Goal: Task Accomplishment & Management: Use online tool/utility

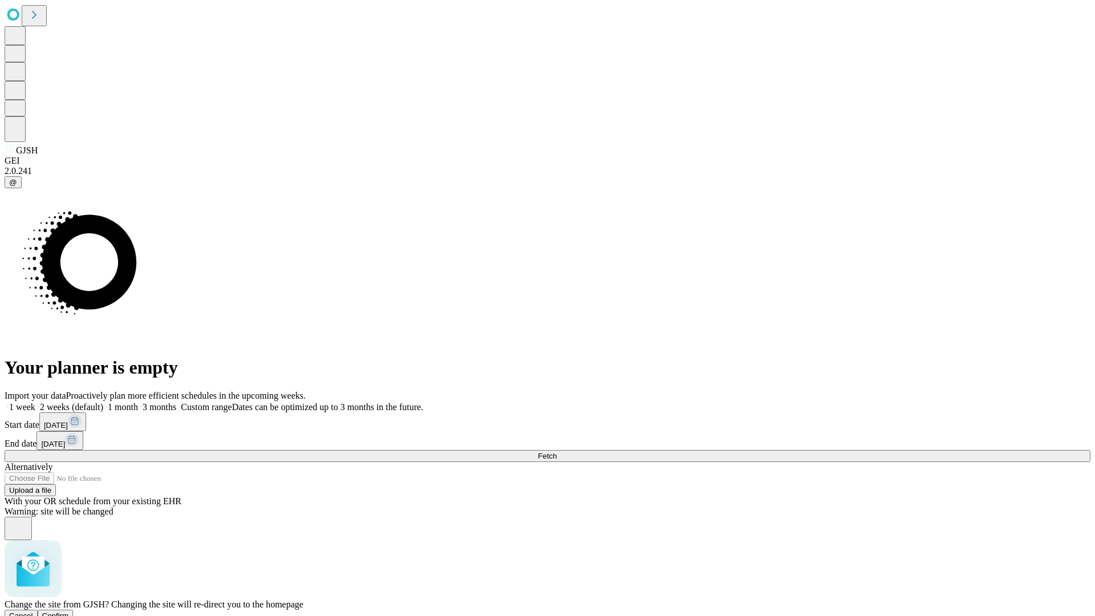
click at [69, 611] on span "Confirm" at bounding box center [55, 615] width 27 height 9
click at [138, 402] on label "1 month" at bounding box center [120, 407] width 35 height 10
click at [556, 452] on span "Fetch" at bounding box center [547, 456] width 19 height 9
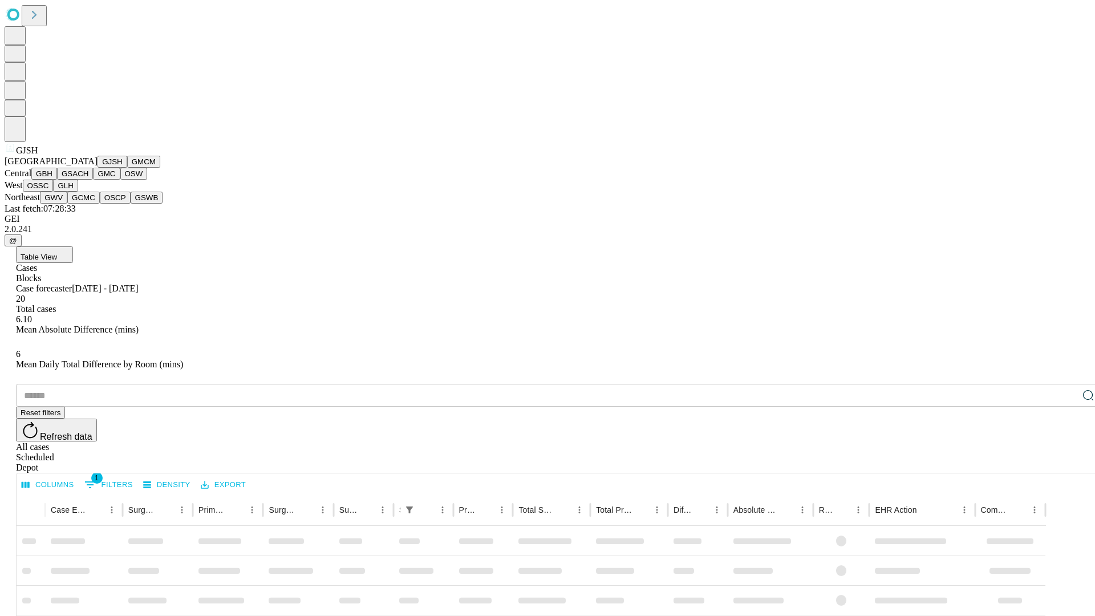
click at [127, 168] on button "GMCM" at bounding box center [143, 162] width 33 height 12
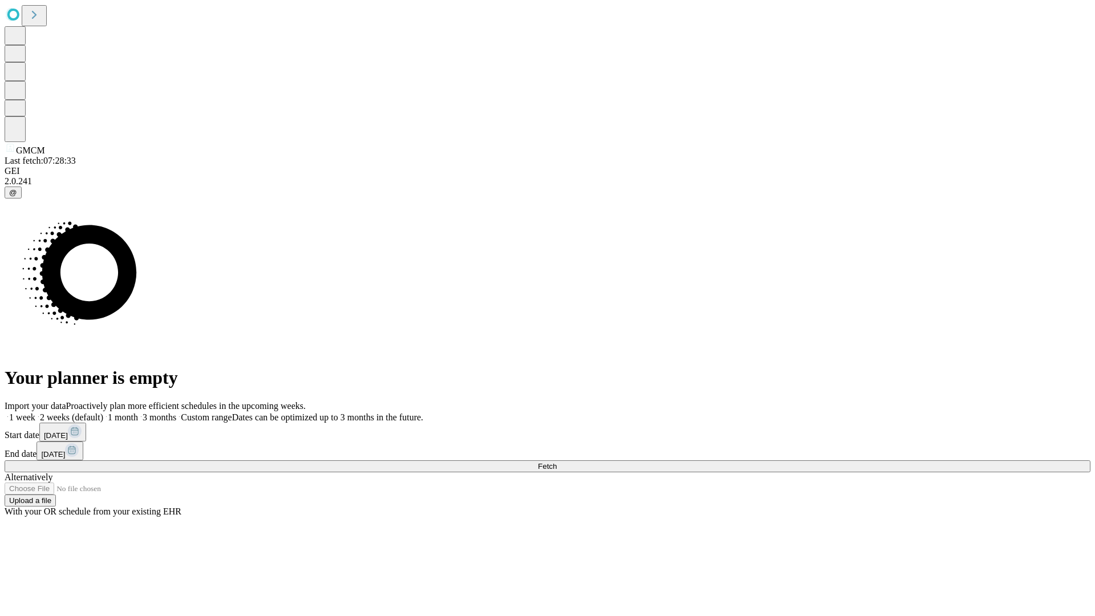
click at [556, 462] on span "Fetch" at bounding box center [547, 466] width 19 height 9
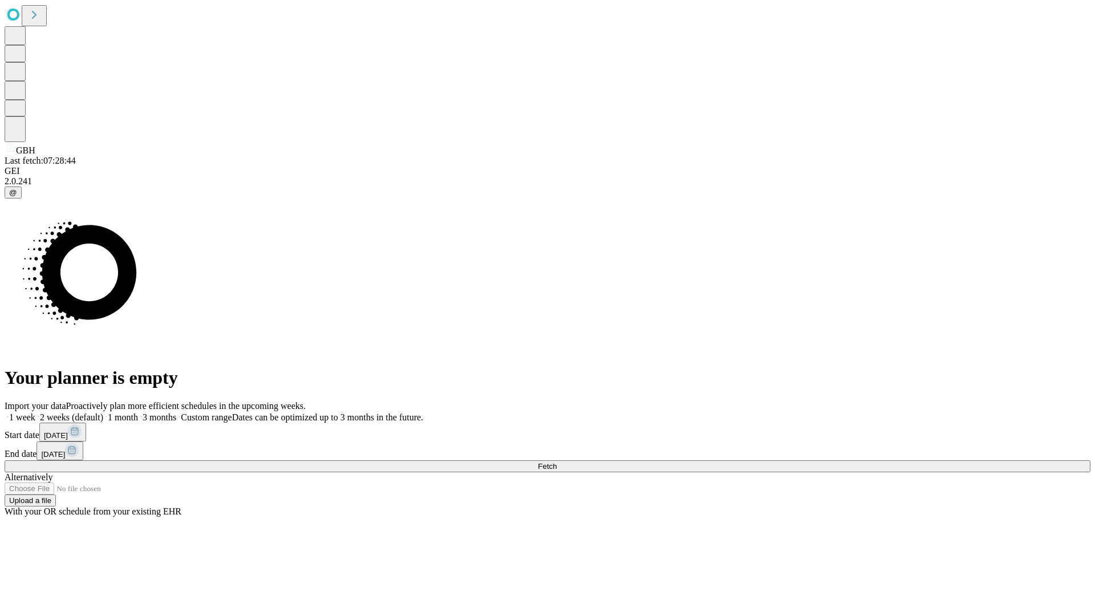
click at [138, 412] on label "1 month" at bounding box center [120, 417] width 35 height 10
click at [556, 462] on span "Fetch" at bounding box center [547, 466] width 19 height 9
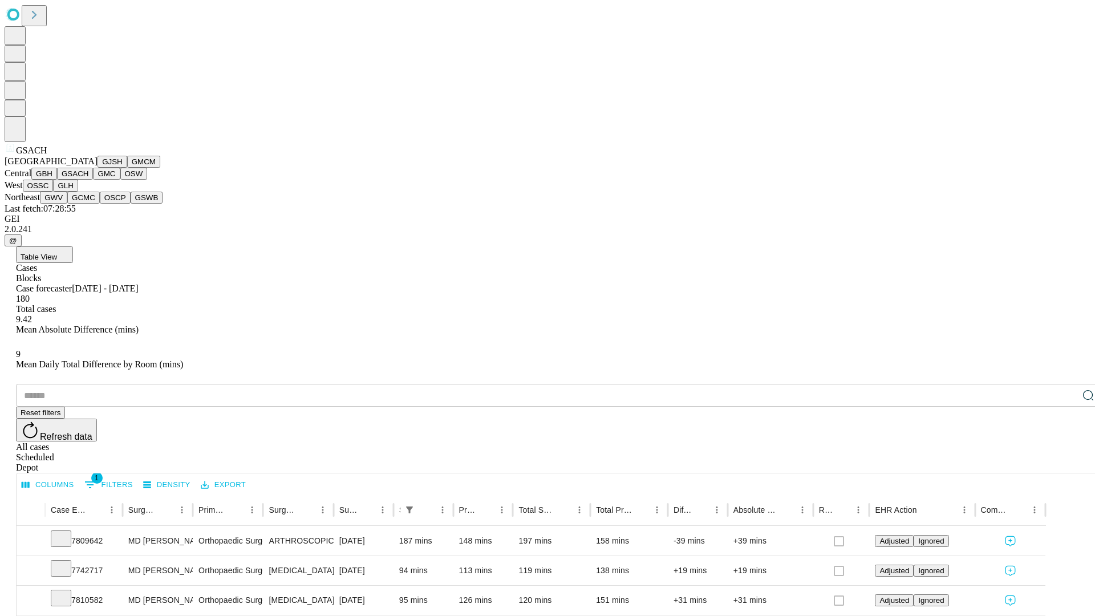
click at [93, 180] on button "GMC" at bounding box center [106, 174] width 27 height 12
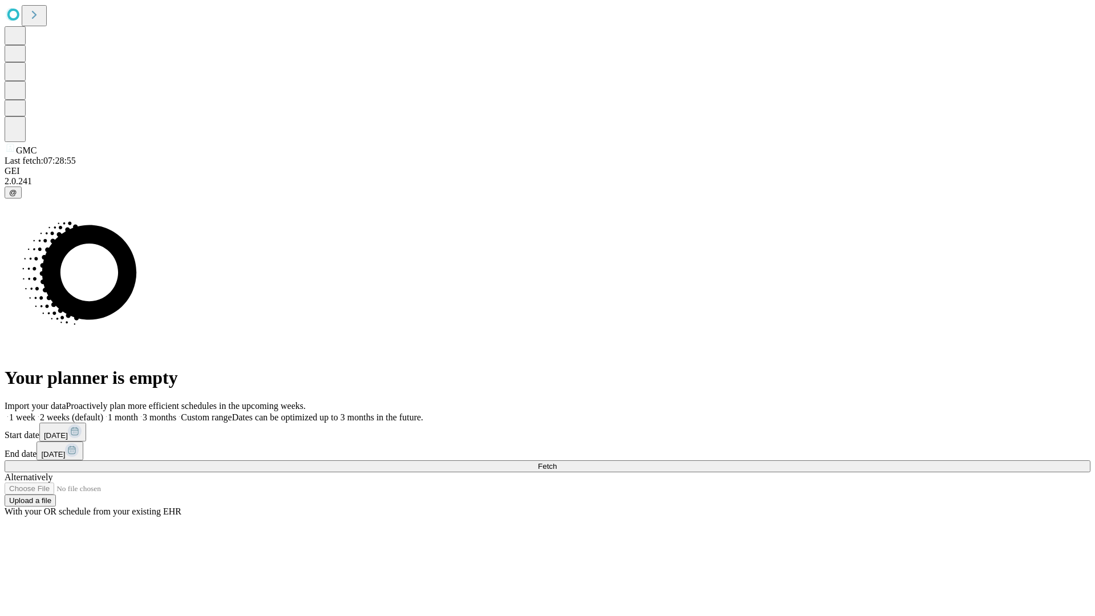
click at [138, 412] on label "1 month" at bounding box center [120, 417] width 35 height 10
click at [556, 462] on span "Fetch" at bounding box center [547, 466] width 19 height 9
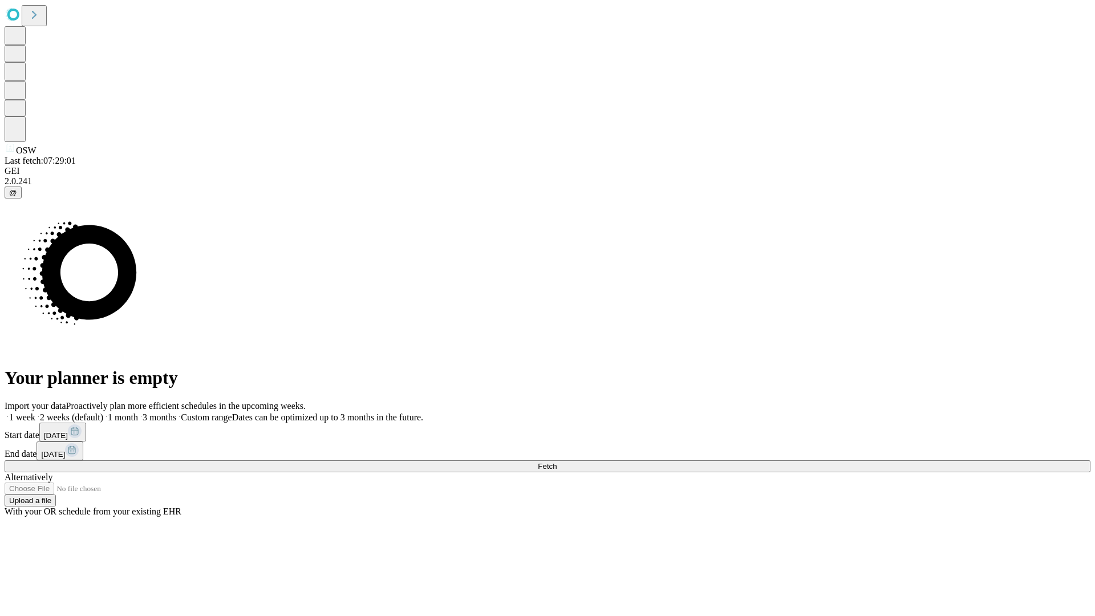
click at [138, 412] on label "1 month" at bounding box center [120, 417] width 35 height 10
click at [556, 462] on span "Fetch" at bounding box center [547, 466] width 19 height 9
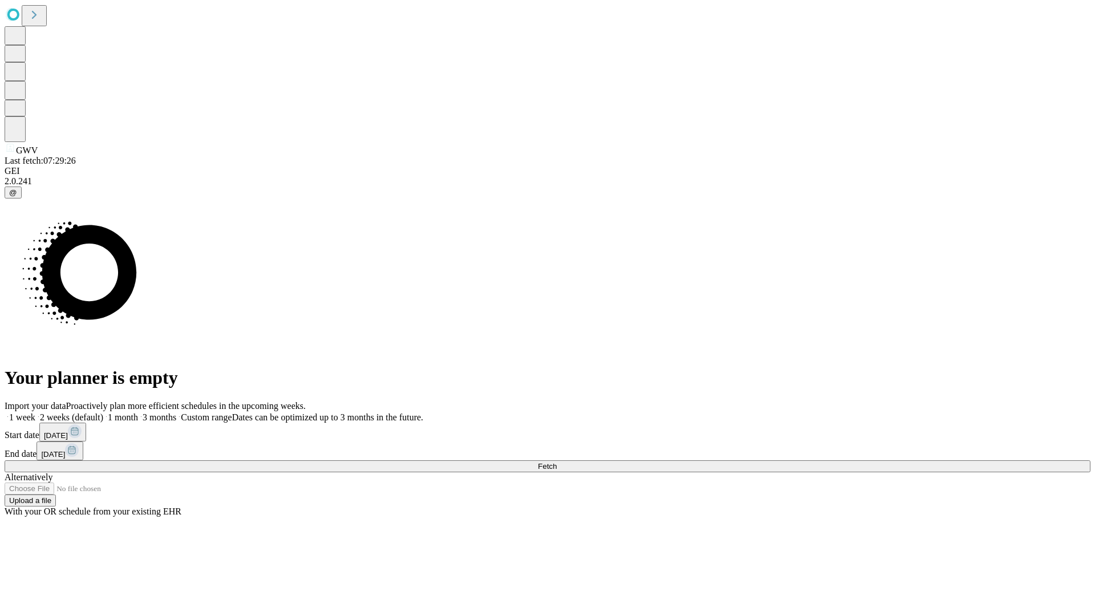
click at [556, 462] on span "Fetch" at bounding box center [547, 466] width 19 height 9
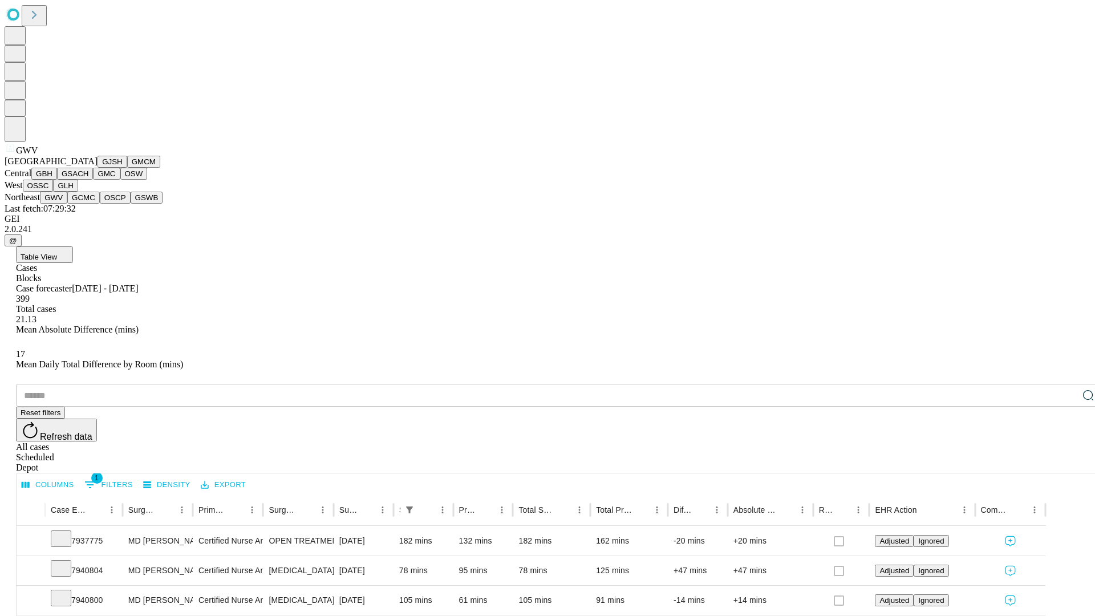
click at [88, 204] on button "GCMC" at bounding box center [83, 198] width 33 height 12
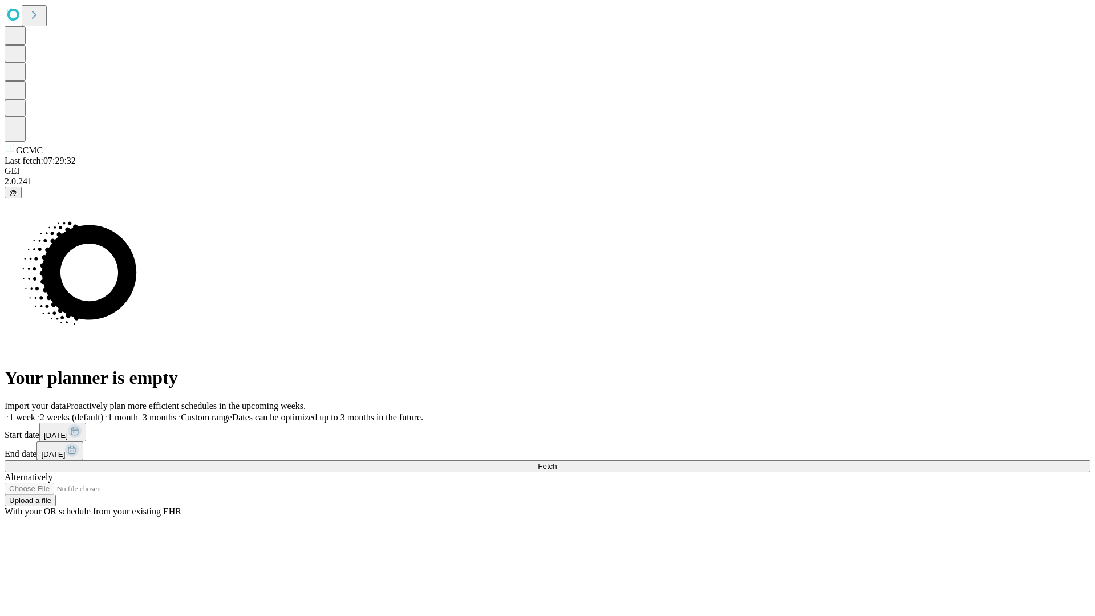
click at [556, 462] on span "Fetch" at bounding box center [547, 466] width 19 height 9
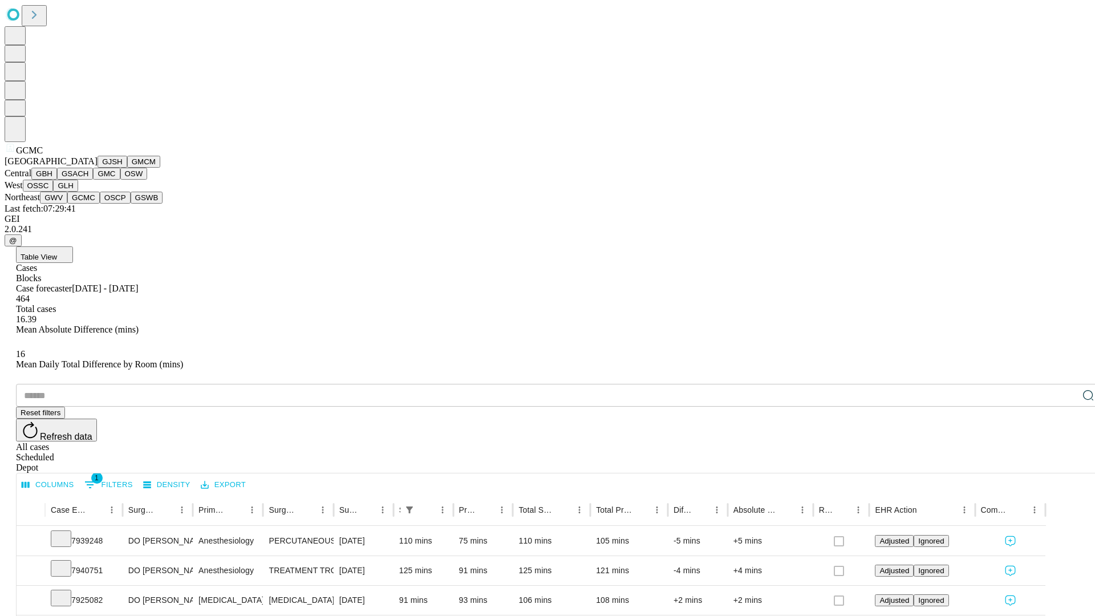
click at [100, 204] on button "OSCP" at bounding box center [115, 198] width 31 height 12
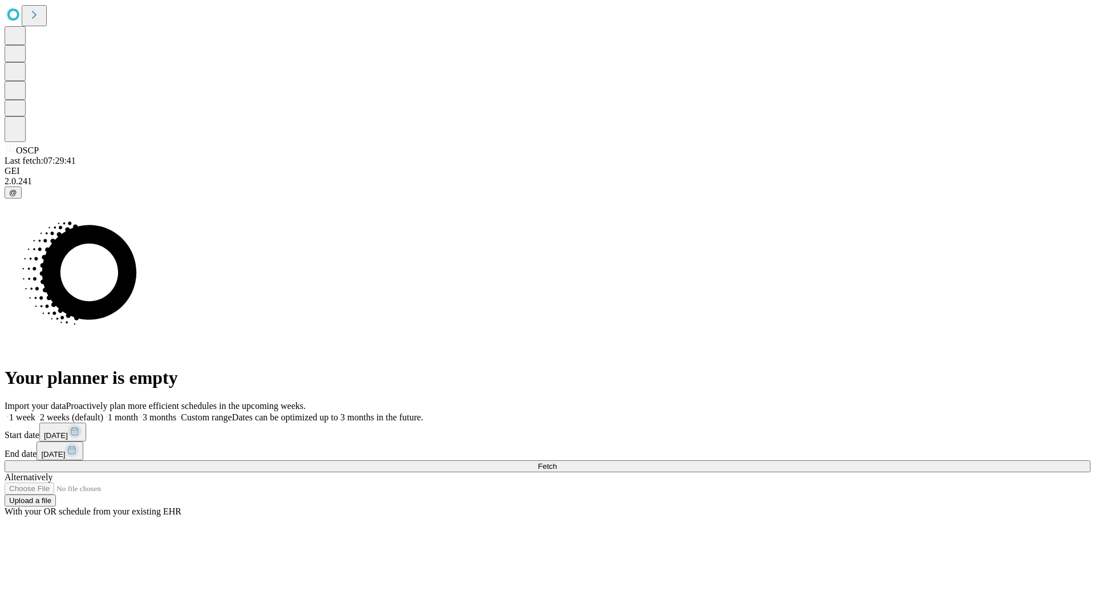
click at [138, 412] on label "1 month" at bounding box center [120, 417] width 35 height 10
click at [556, 462] on span "Fetch" at bounding box center [547, 466] width 19 height 9
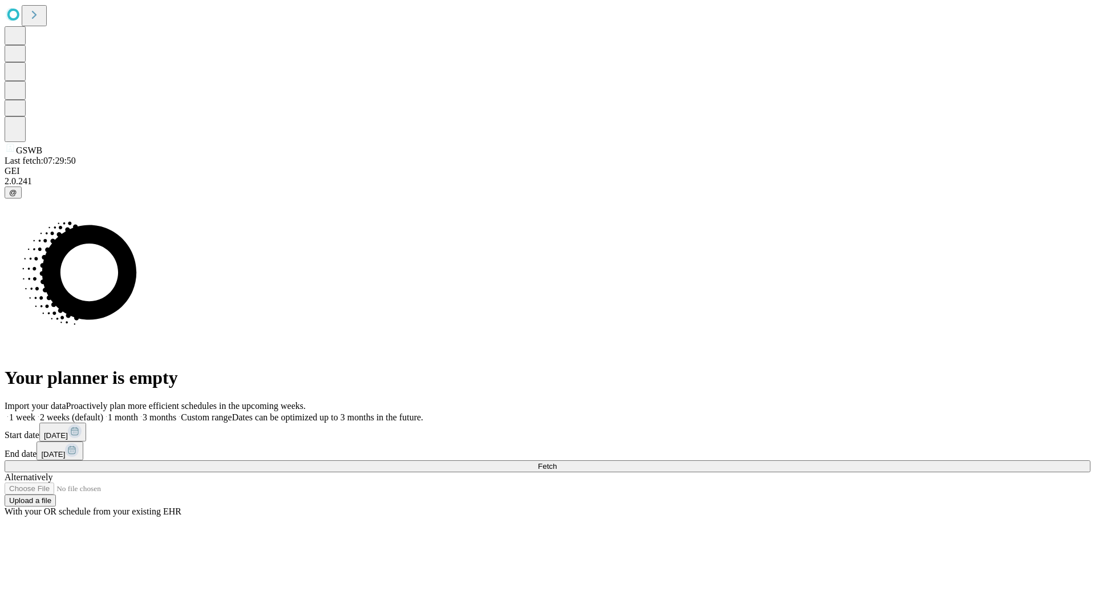
click at [138, 412] on label "1 month" at bounding box center [120, 417] width 35 height 10
click at [556, 462] on span "Fetch" at bounding box center [547, 466] width 19 height 9
